Goal: Task Accomplishment & Management: Manage account settings

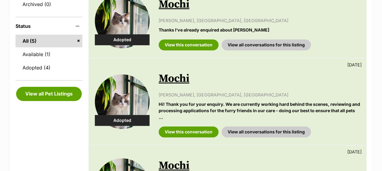
scroll to position [152, 0]
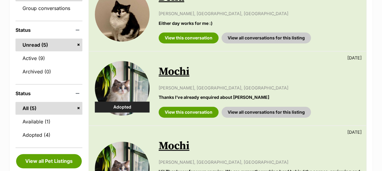
click at [34, 44] on link "Unread (5)" at bounding box center [48, 45] width 67 height 13
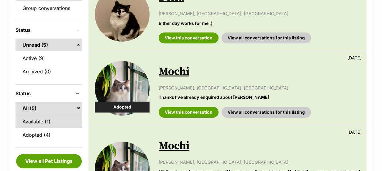
click at [36, 119] on link "Available (1)" at bounding box center [48, 121] width 67 height 13
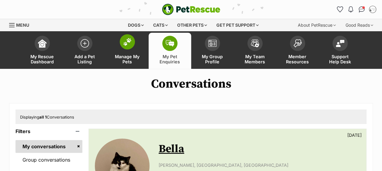
click at [126, 45] on img at bounding box center [127, 42] width 9 height 8
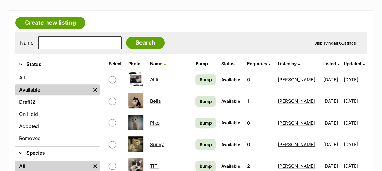
scroll to position [91, 0]
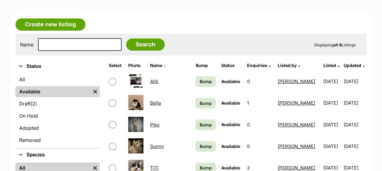
click at [158, 81] on link "Aliti" at bounding box center [154, 82] width 8 height 6
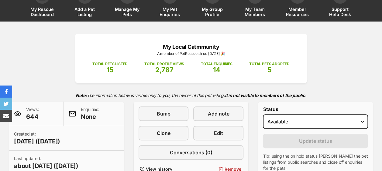
scroll to position [91, 0]
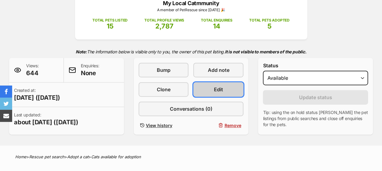
click at [202, 91] on link "Edit" at bounding box center [218, 89] width 50 height 15
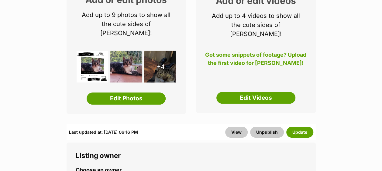
scroll to position [122, 0]
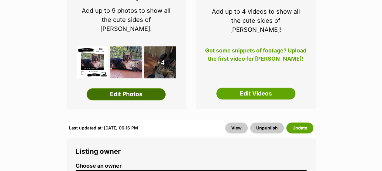
click at [138, 88] on link "Edit Photos" at bounding box center [126, 94] width 79 height 12
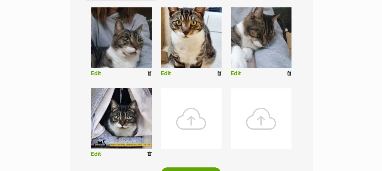
scroll to position [243, 0]
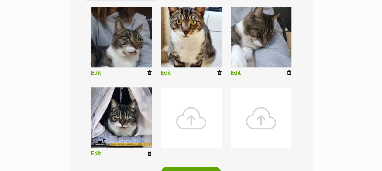
click at [190, 118] on div at bounding box center [191, 118] width 61 height 61
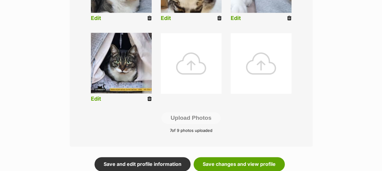
scroll to position [304, 0]
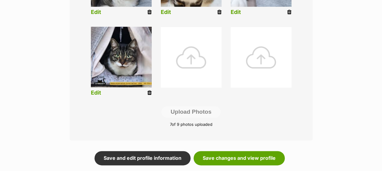
click at [189, 59] on div at bounding box center [191, 57] width 61 height 61
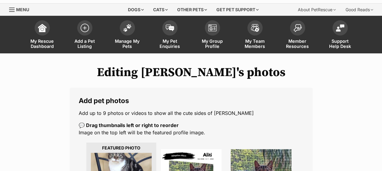
scroll to position [152, 0]
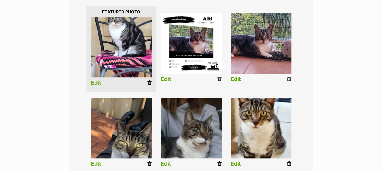
click at [374, 86] on div "Editing Aliti's photos Add pet photos Add up to 9 photos or videos to show all …" at bounding box center [191, 123] width 382 height 389
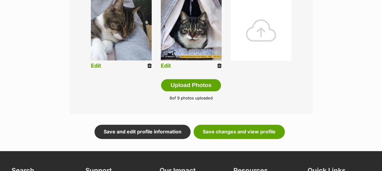
scroll to position [334, 0]
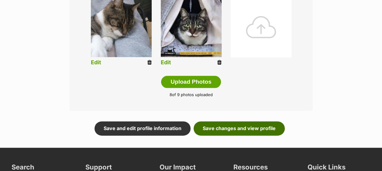
click at [239, 128] on link "Save changes and view profile" at bounding box center [239, 129] width 91 height 14
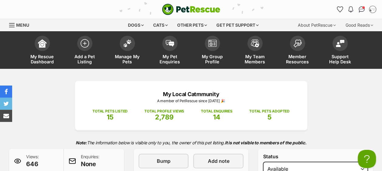
scroll to position [122, 0]
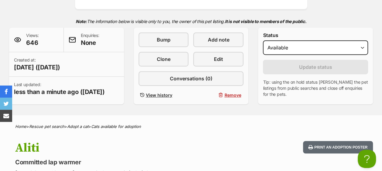
click at [29, 44] on span "646" at bounding box center [32, 43] width 13 height 9
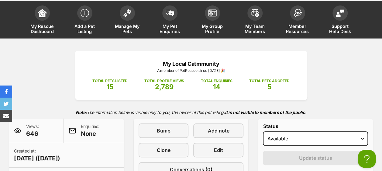
scroll to position [0, 0]
